Goal: Task Accomplishment & Management: Manage account settings

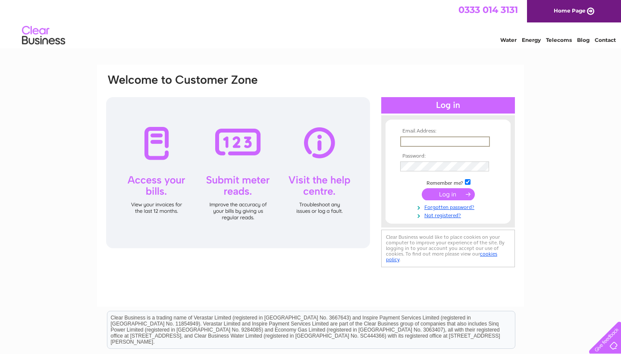
type input "[EMAIL_ADDRESS][DOMAIN_NAME]"
click at [451, 193] on input "submit" at bounding box center [448, 194] width 53 height 12
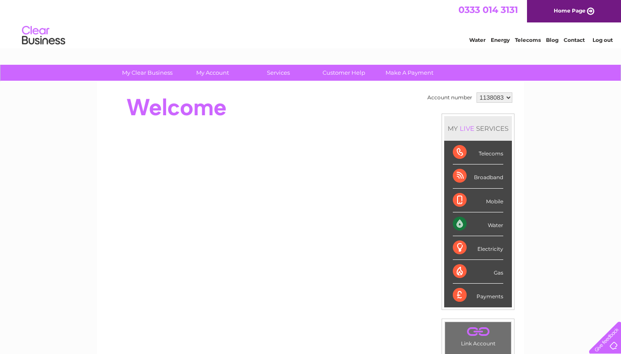
click at [465, 224] on div "Water" at bounding box center [478, 224] width 50 height 24
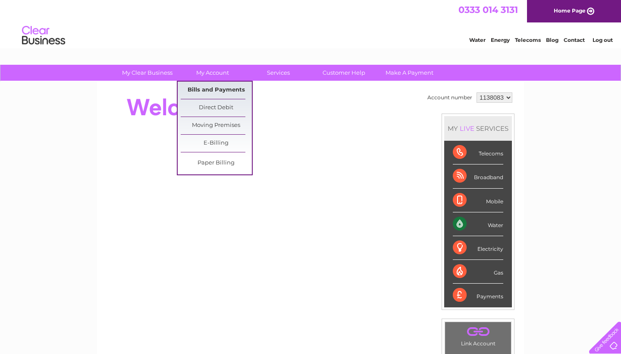
click at [211, 89] on link "Bills and Payments" at bounding box center [216, 90] width 71 height 17
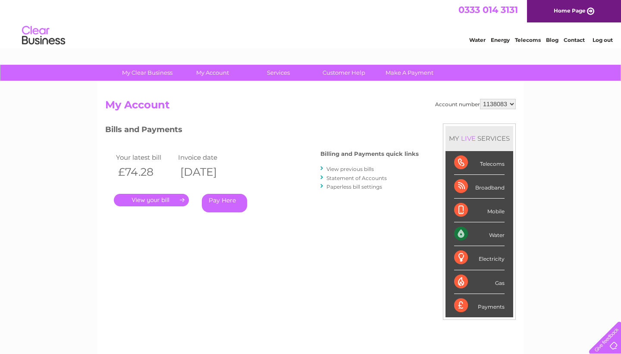
click at [354, 177] on link "Statement of Accounts" at bounding box center [357, 178] width 60 height 6
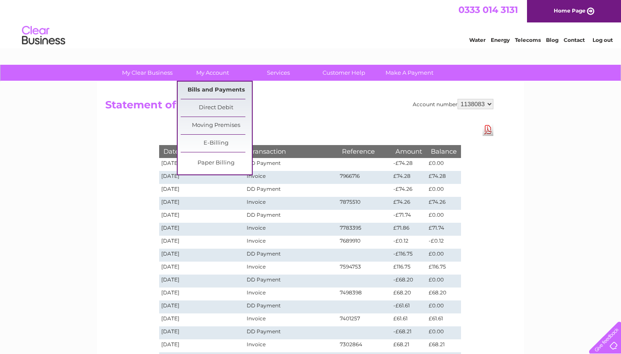
click at [222, 93] on link "Bills and Payments" at bounding box center [216, 90] width 71 height 17
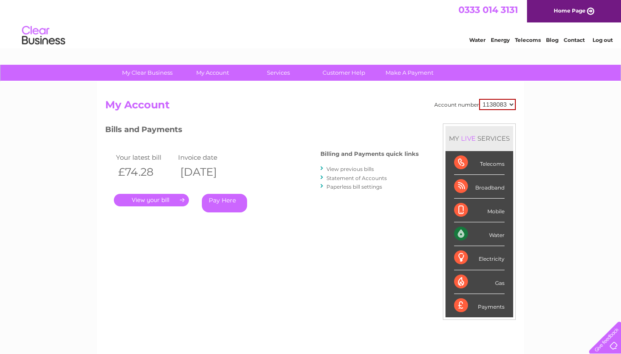
click at [355, 171] on link "View previous bills" at bounding box center [350, 169] width 47 height 6
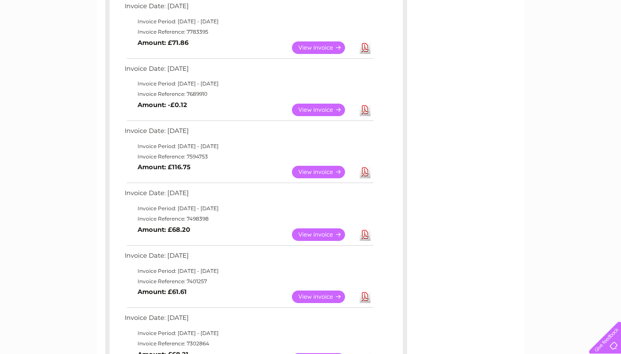
scroll to position [287, 0]
click at [320, 165] on link "View" at bounding box center [323, 171] width 63 height 13
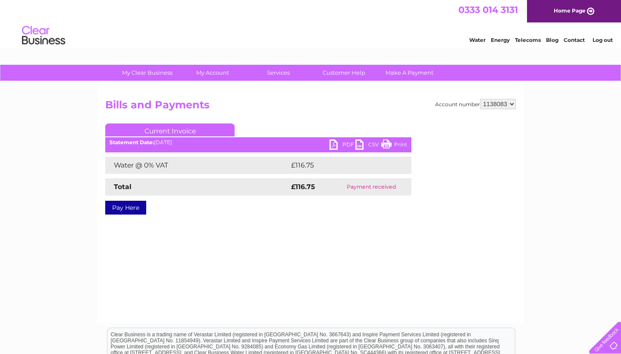
click at [335, 142] on link "PDF" at bounding box center [343, 145] width 26 height 13
